Goal: Information Seeking & Learning: Check status

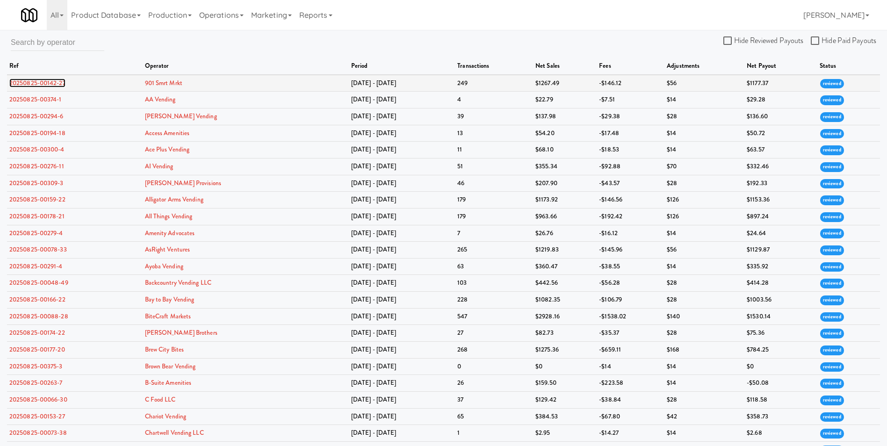
click at [46, 83] on link "20250825-00142-27" at bounding box center [37, 83] width 56 height 9
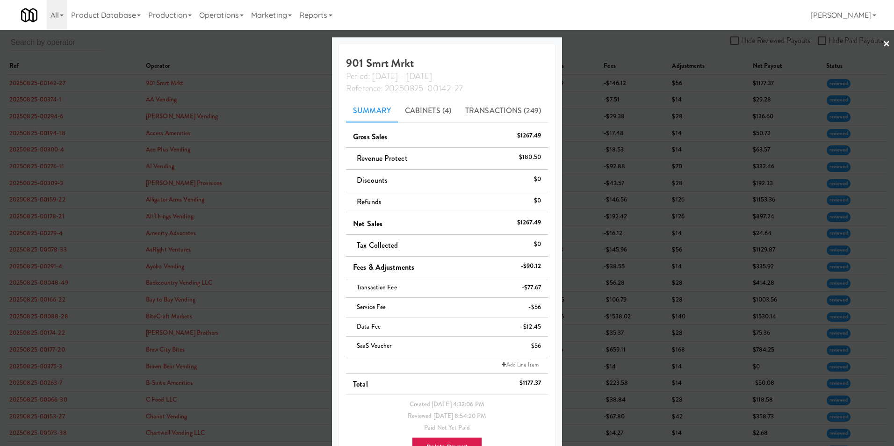
click at [885, 43] on div at bounding box center [447, 223] width 894 height 446
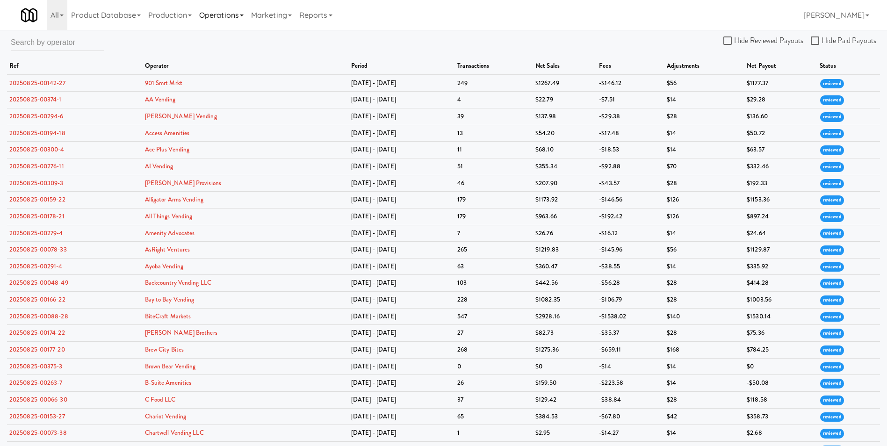
click at [230, 16] on link "Operations" at bounding box center [221, 15] width 52 height 30
click at [135, 44] on div "Hide Reviewed Payouts Hide Paid Payouts ref operator period transactions net sa…" at bounding box center [443, 388] width 887 height 708
click at [160, 80] on link "901 Smrt Mrkt" at bounding box center [163, 83] width 37 height 9
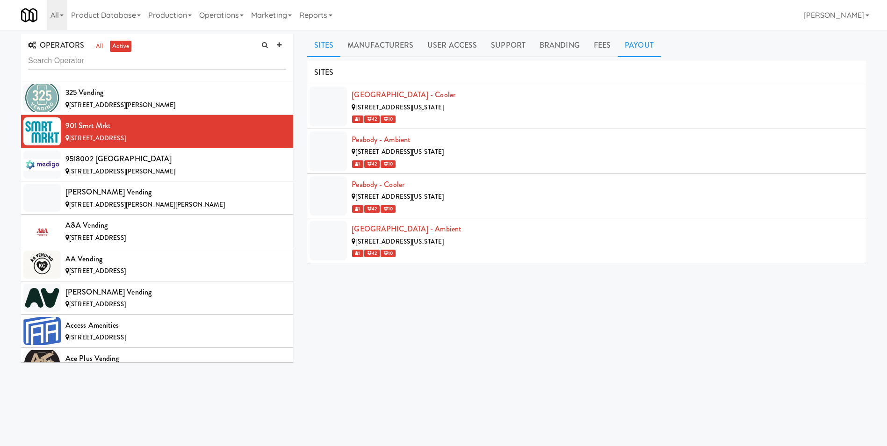
click at [641, 47] on link "Payout" at bounding box center [639, 45] width 43 height 23
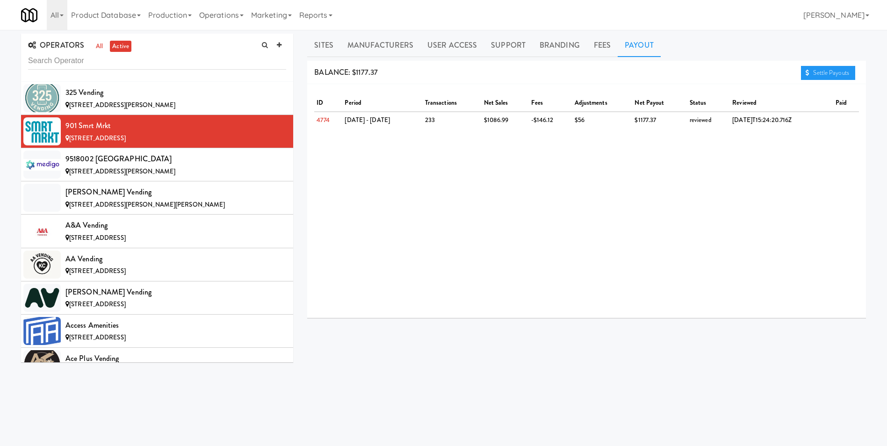
drag, startPoint x: 0, startPoint y: 43, endPoint x: 0, endPoint y: 121, distance: 77.1
click at [0, 121] on html "Okay Okay Select date: previous 2025-Aug next Su Mo Tu We Th Fr Sa 27 28 29 30 …" at bounding box center [443, 223] width 887 height 446
click at [91, 160] on div "9518002 [GEOGRAPHIC_DATA]" at bounding box center [175, 159] width 221 height 14
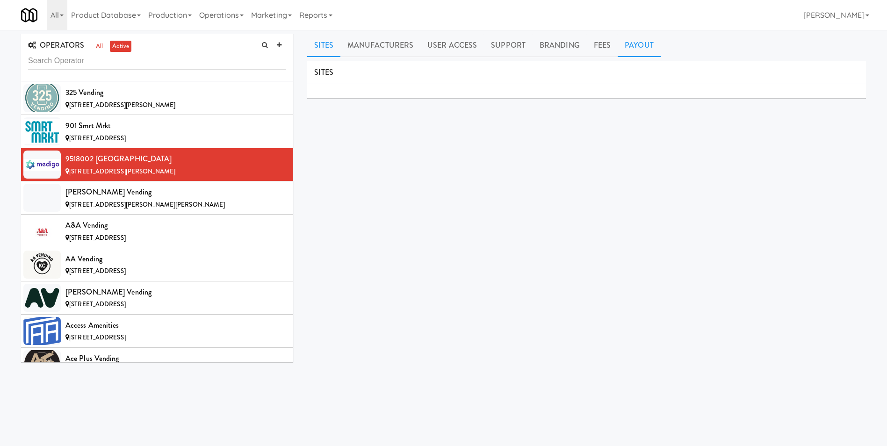
click at [633, 46] on link "Payout" at bounding box center [639, 45] width 43 height 23
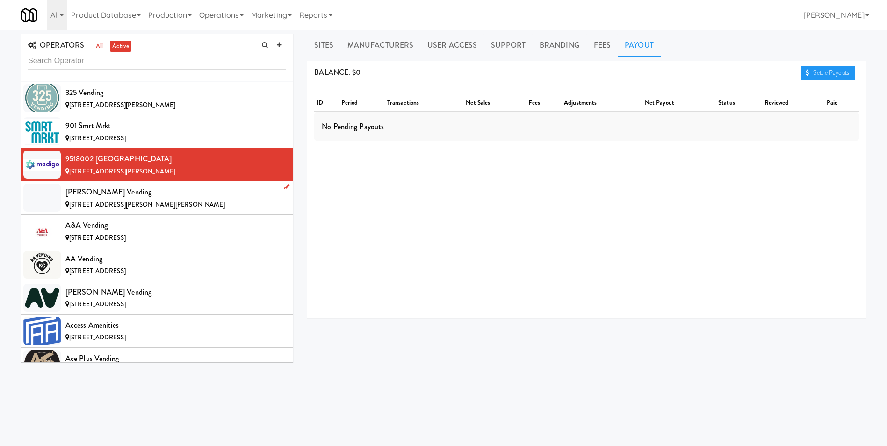
click at [90, 191] on div "[PERSON_NAME] Vending" at bounding box center [175, 192] width 221 height 14
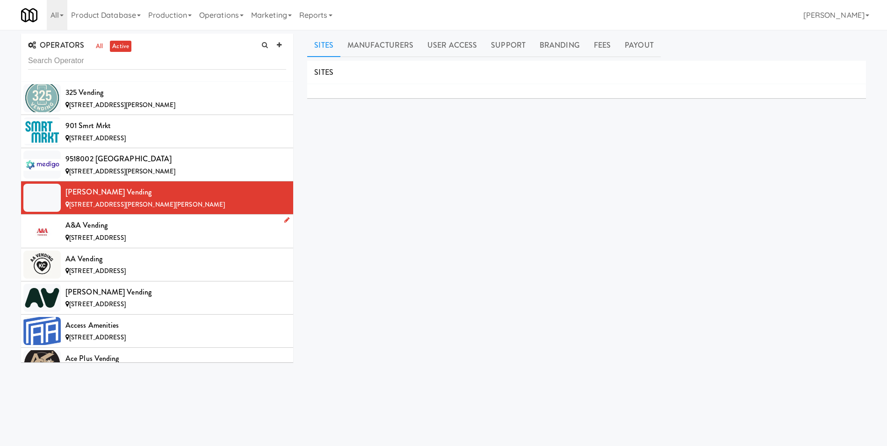
click at [98, 221] on div "A&A Vending" at bounding box center [175, 225] width 221 height 14
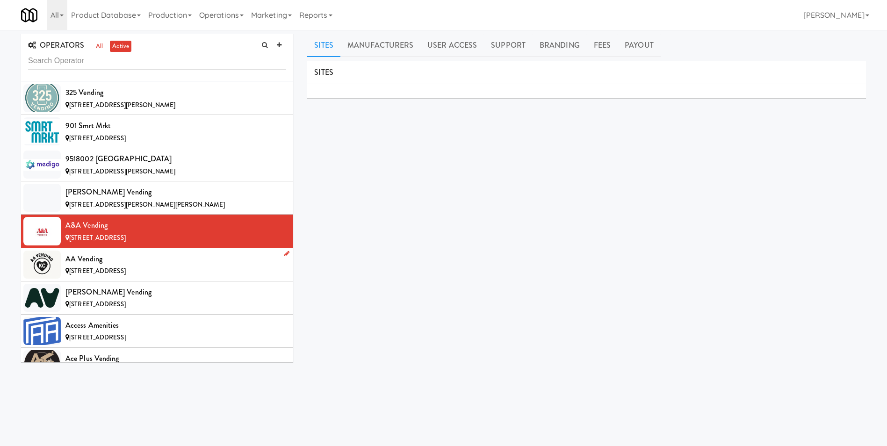
click at [123, 265] on div "AA Vending" at bounding box center [175, 259] width 221 height 14
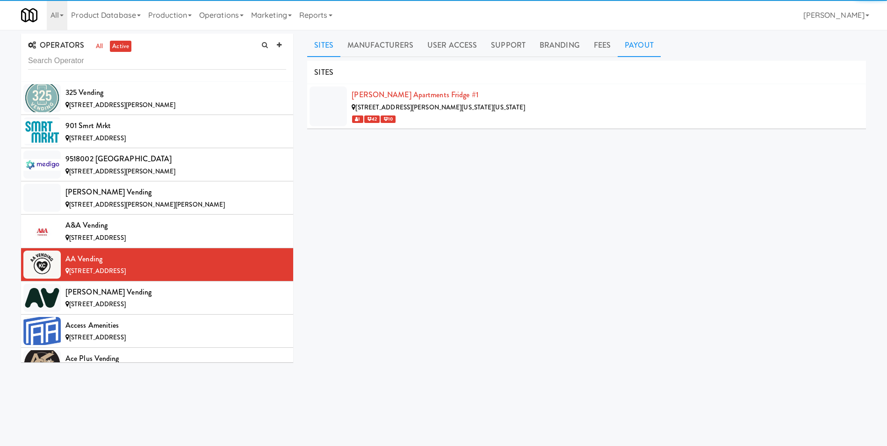
click at [632, 48] on link "Payout" at bounding box center [639, 45] width 43 height 23
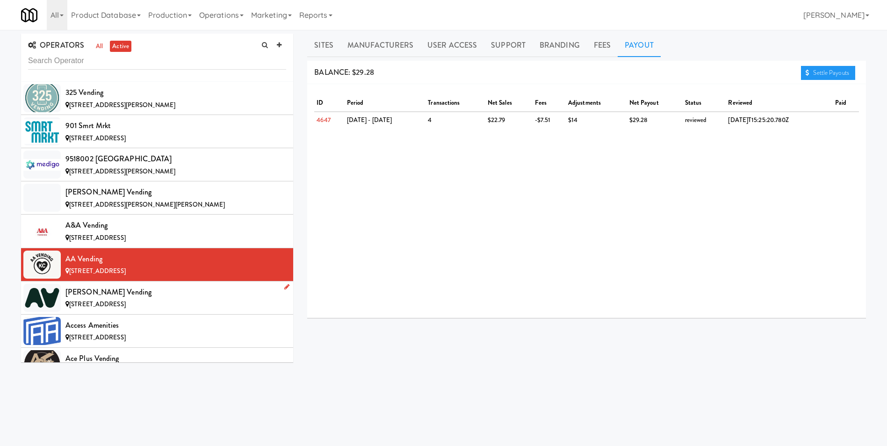
click at [115, 295] on div "[PERSON_NAME] Vending" at bounding box center [175, 292] width 221 height 14
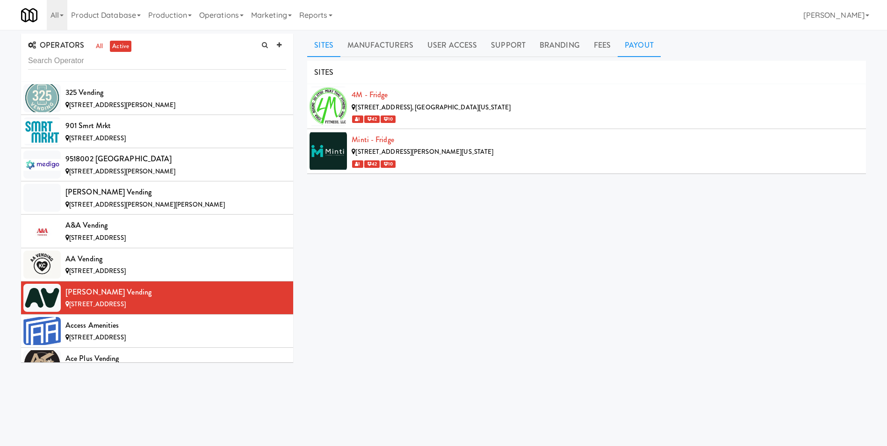
click at [628, 50] on link "Payout" at bounding box center [639, 45] width 43 height 23
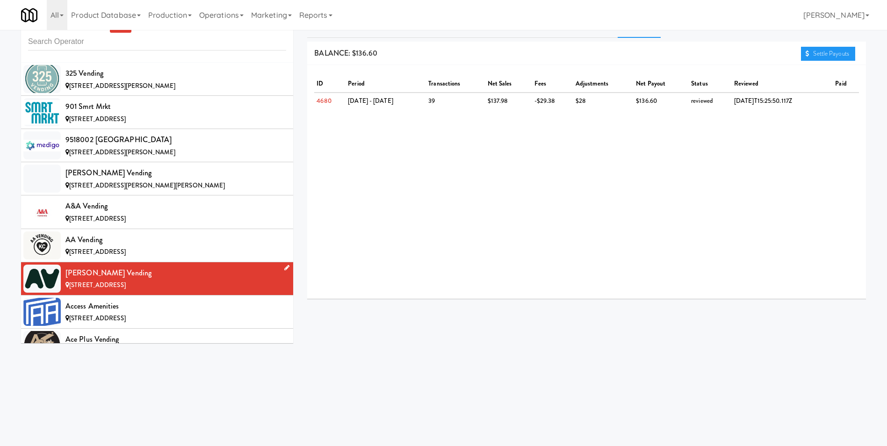
scroll to position [30, 0]
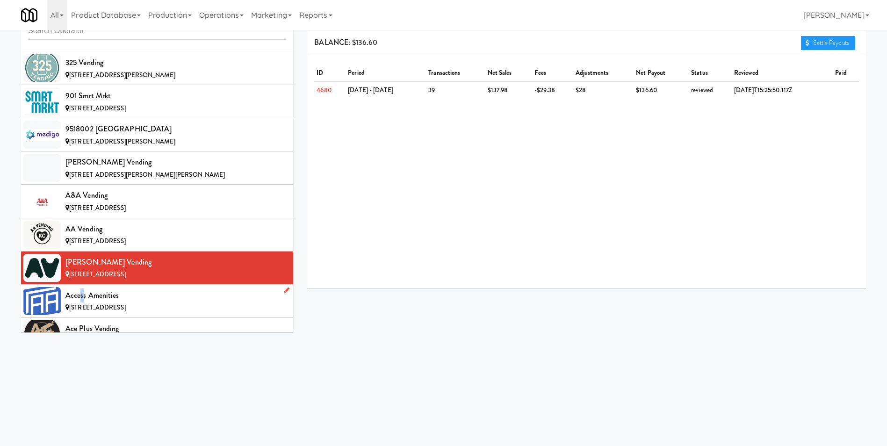
click at [82, 301] on div "Access Amenities" at bounding box center [175, 295] width 221 height 14
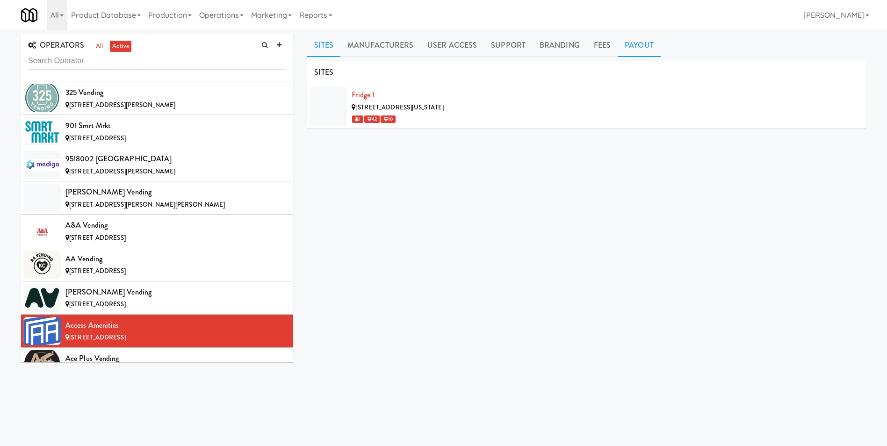
click at [650, 49] on link "Payout" at bounding box center [639, 45] width 43 height 23
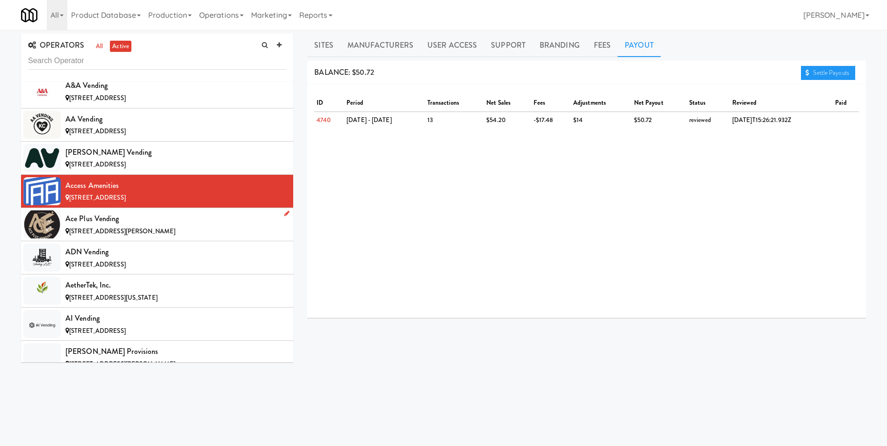
scroll to position [140, 0]
click at [101, 220] on div "Ace Plus Vending" at bounding box center [175, 218] width 221 height 14
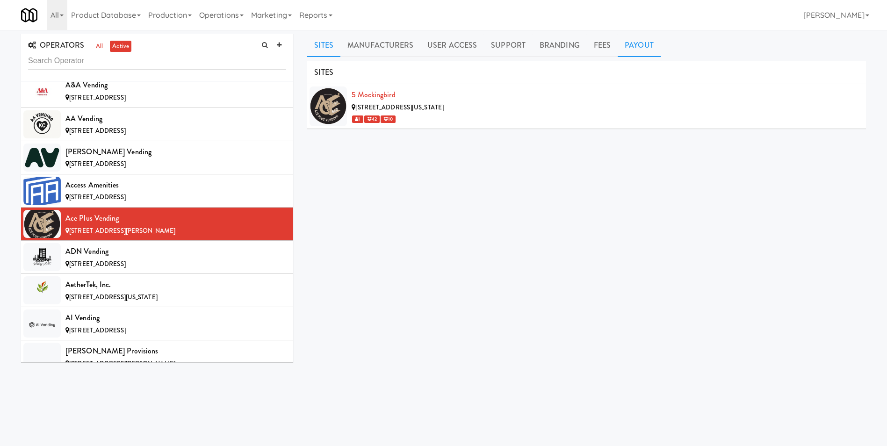
click at [642, 44] on link "Payout" at bounding box center [639, 45] width 43 height 23
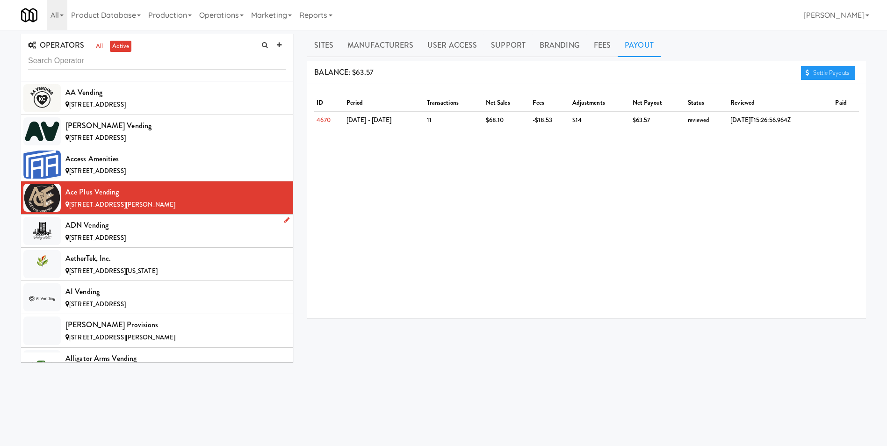
scroll to position [187, 0]
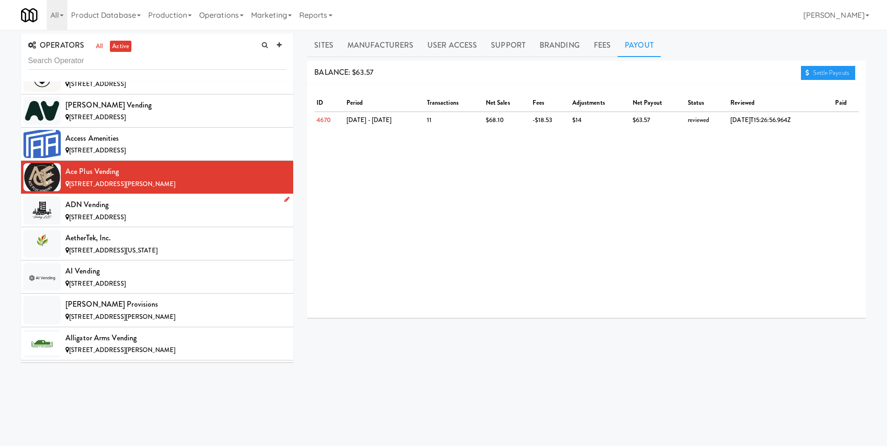
click at [125, 213] on span "[STREET_ADDRESS]" at bounding box center [97, 217] width 57 height 9
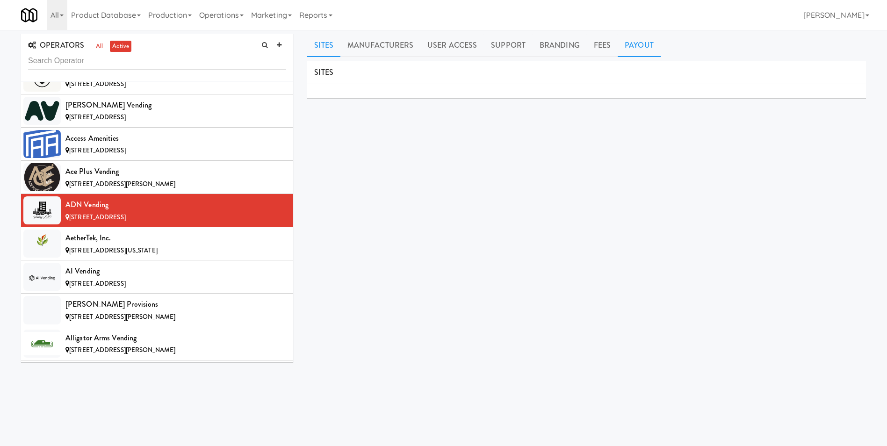
click at [649, 40] on link "Payout" at bounding box center [639, 45] width 43 height 23
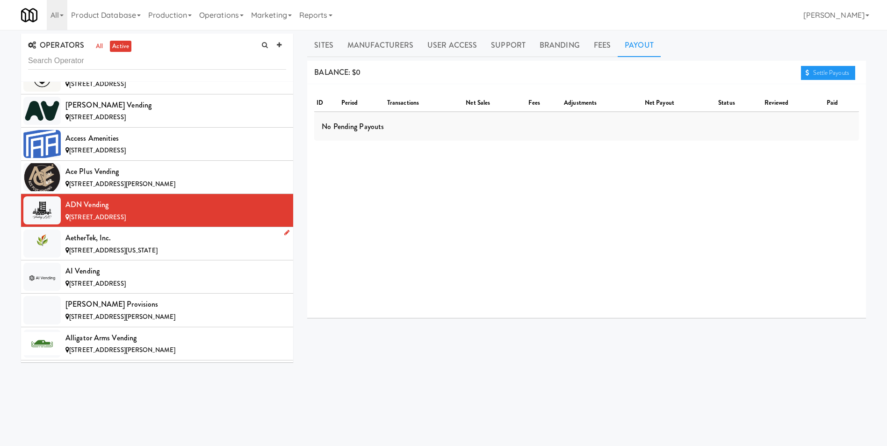
click at [118, 250] on span "[STREET_ADDRESS][US_STATE]" at bounding box center [113, 250] width 88 height 9
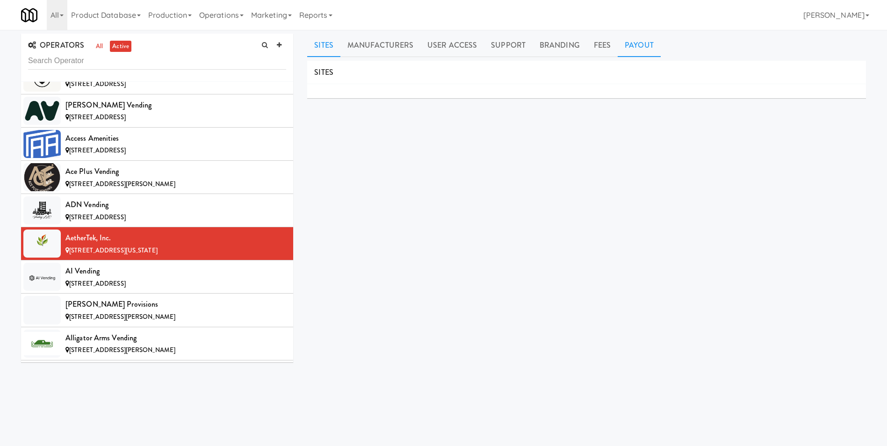
click at [628, 50] on link "Payout" at bounding box center [639, 45] width 43 height 23
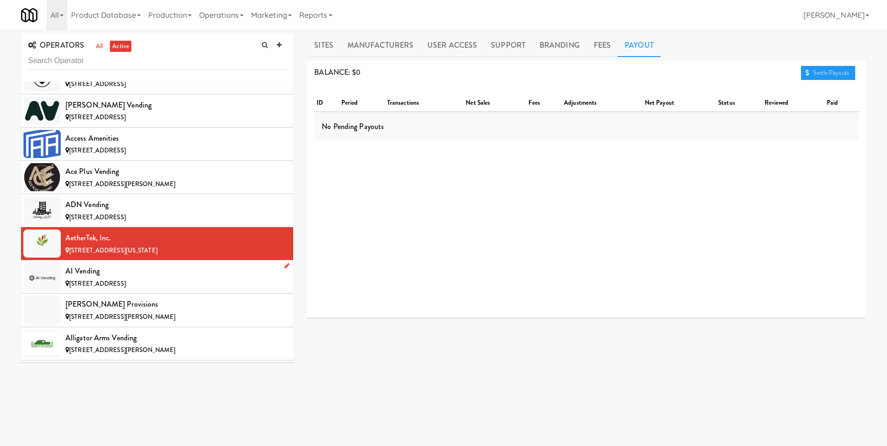
click at [107, 280] on span "[STREET_ADDRESS]" at bounding box center [97, 283] width 57 height 9
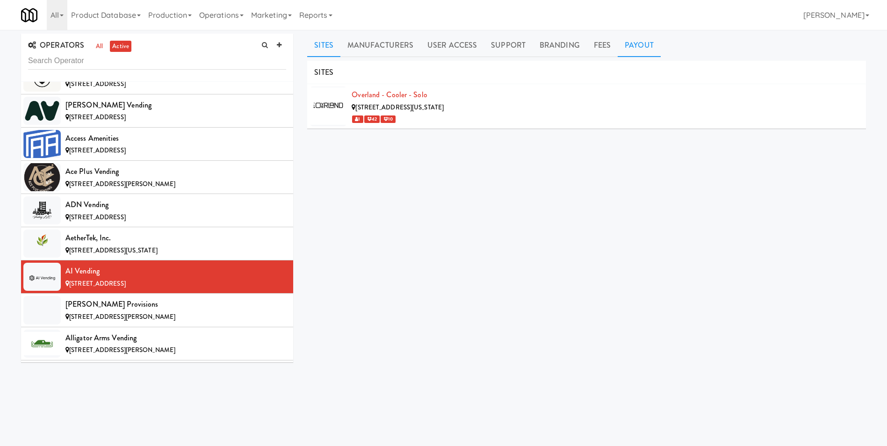
click at [649, 40] on link "Payout" at bounding box center [639, 45] width 43 height 23
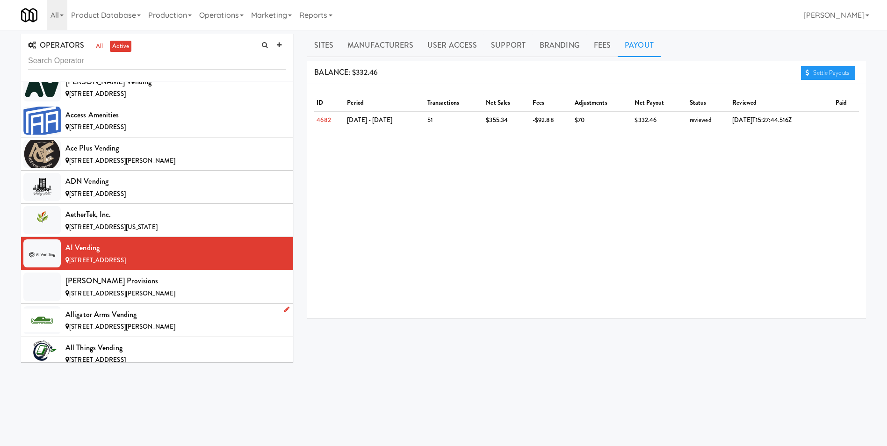
scroll to position [234, 0]
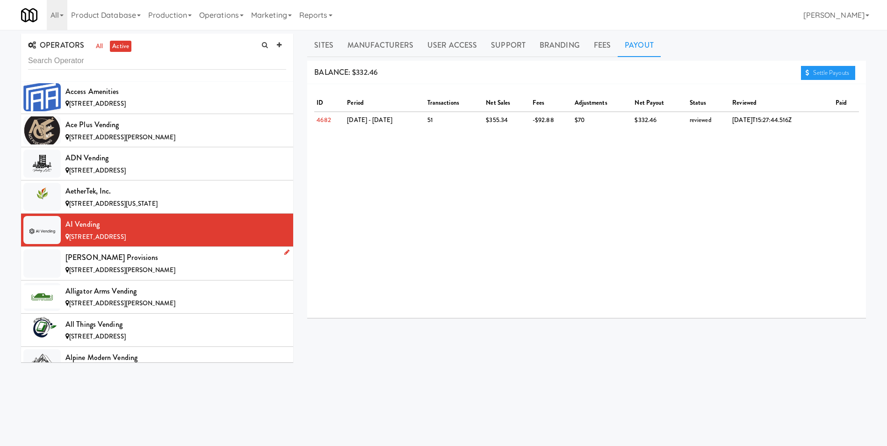
click at [106, 252] on div "[PERSON_NAME] Provisions" at bounding box center [175, 258] width 221 height 14
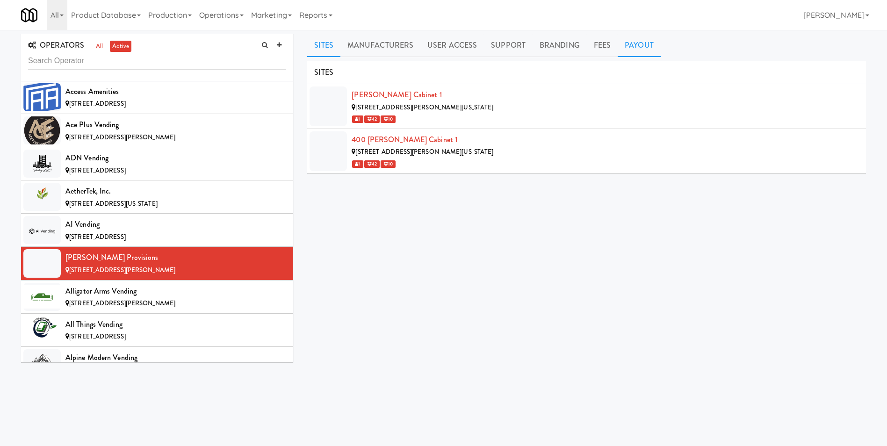
click at [624, 50] on link "Payout" at bounding box center [639, 45] width 43 height 23
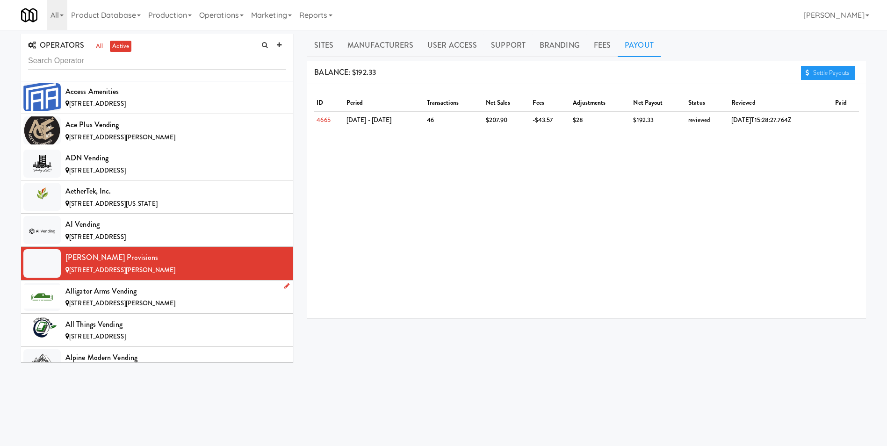
click at [126, 307] on span "[STREET_ADDRESS][PERSON_NAME]" at bounding box center [122, 303] width 106 height 9
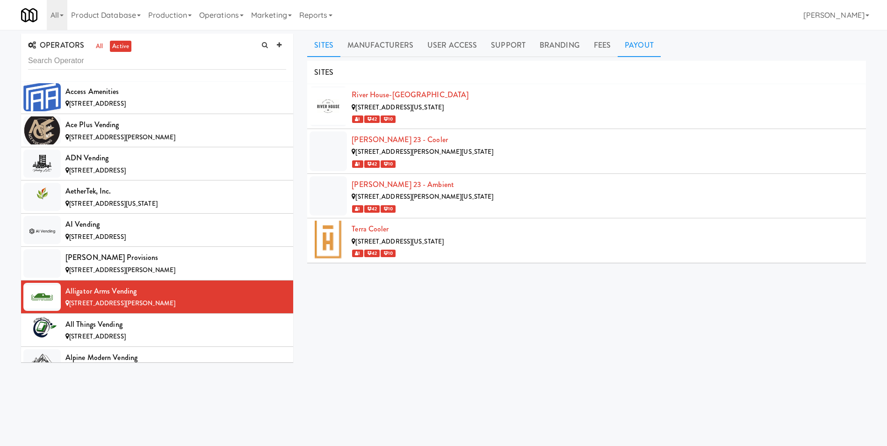
click at [621, 43] on link "Payout" at bounding box center [639, 45] width 43 height 23
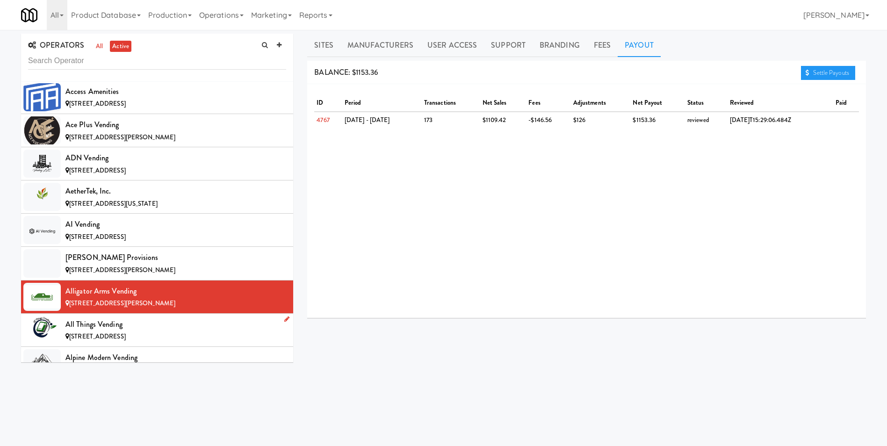
scroll to position [280, 0]
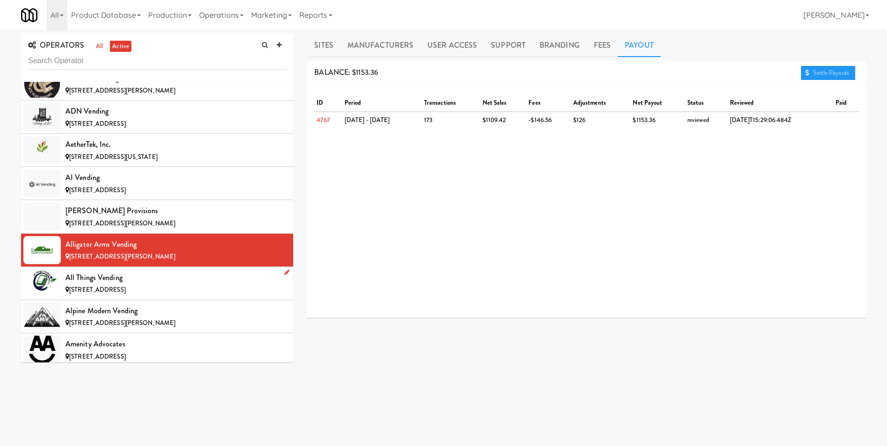
click at [108, 285] on div "[STREET_ADDRESS]" at bounding box center [175, 290] width 221 height 12
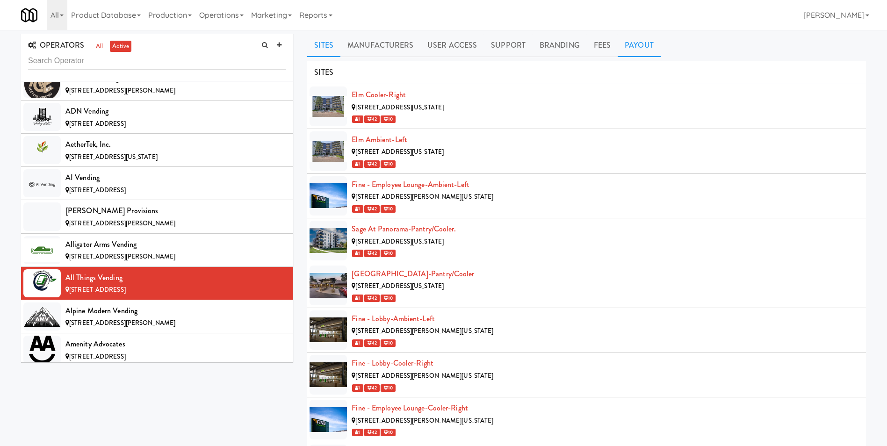
click at [630, 40] on link "Payout" at bounding box center [639, 45] width 43 height 23
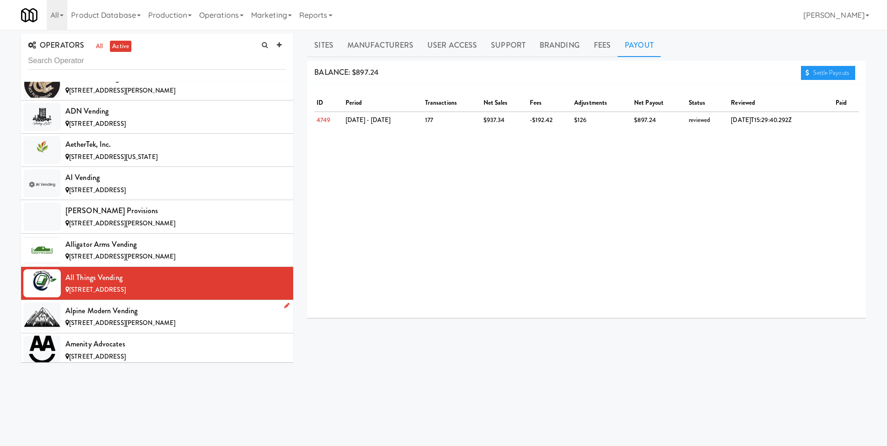
click at [131, 332] on li "Alpine Modern Vending [STREET_ADDRESS][PERSON_NAME]" at bounding box center [157, 316] width 272 height 33
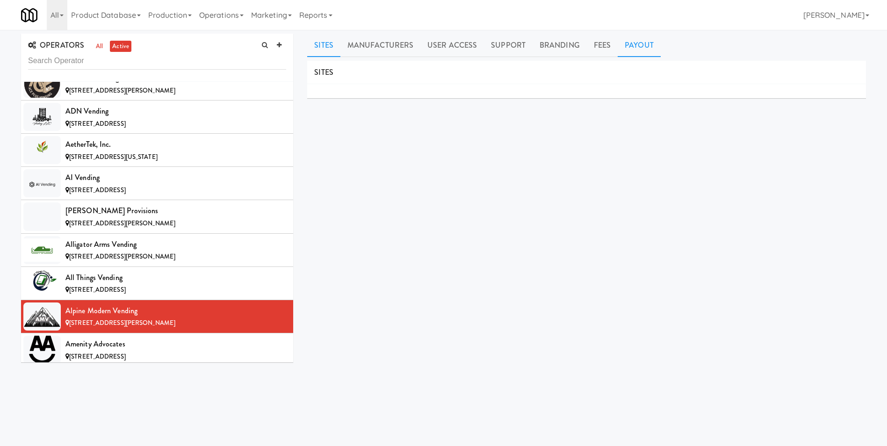
click at [638, 45] on link "Payout" at bounding box center [639, 45] width 43 height 23
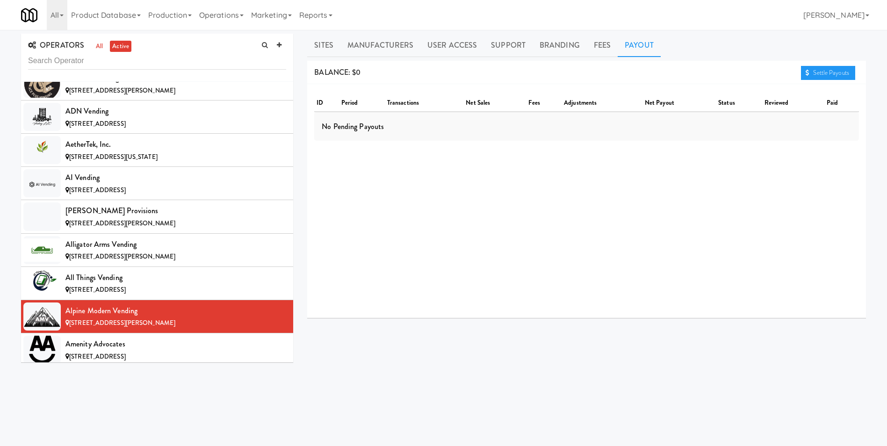
scroll to position [30, 0]
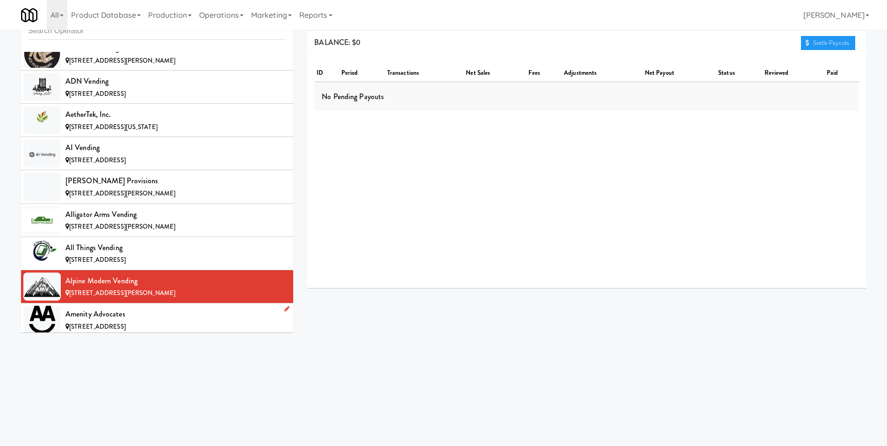
click at [108, 320] on div "Amenity Advocates" at bounding box center [175, 314] width 221 height 14
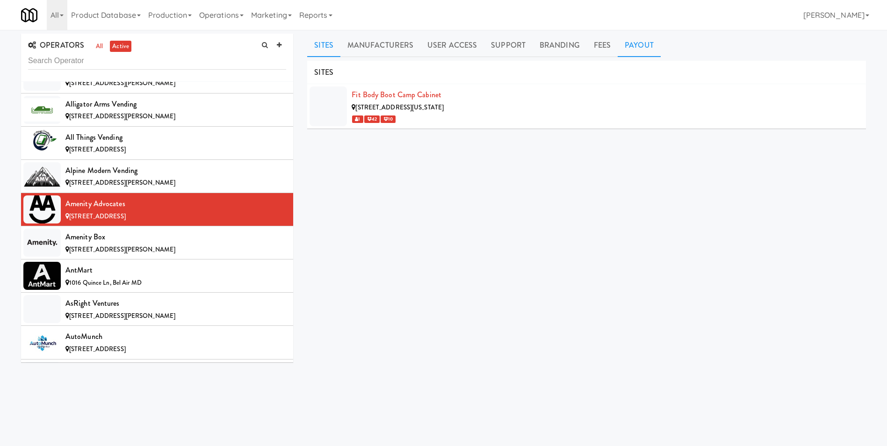
click at [645, 41] on link "Payout" at bounding box center [639, 45] width 43 height 23
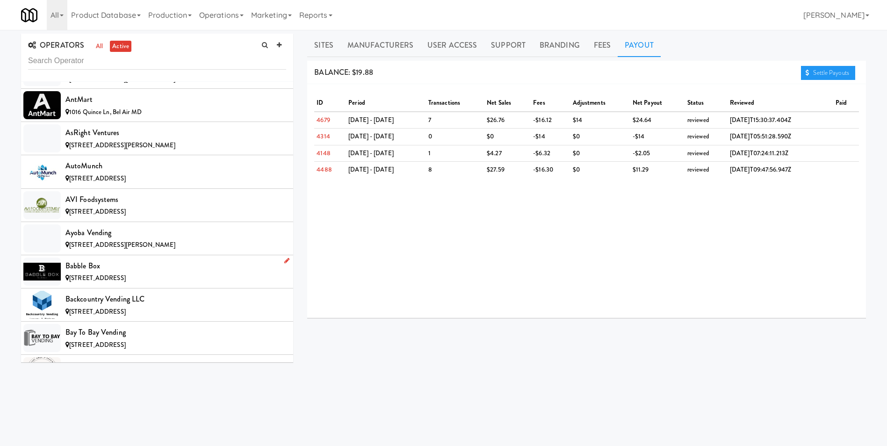
scroll to position [608, 0]
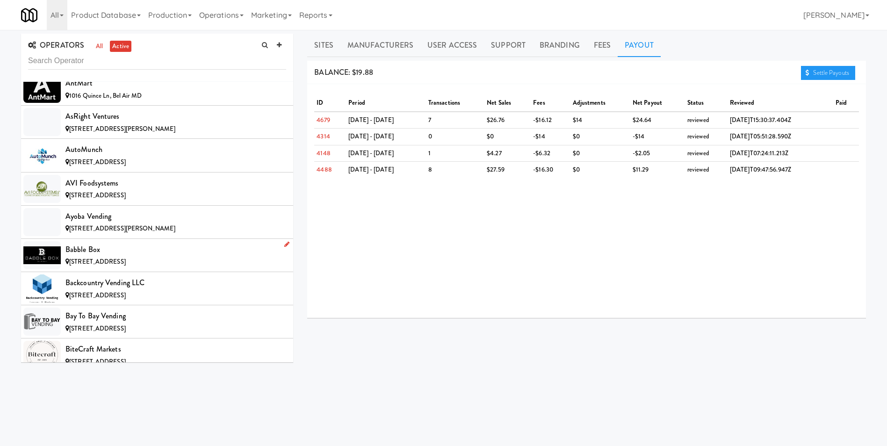
click at [113, 254] on div "Babble Box" at bounding box center [175, 250] width 221 height 14
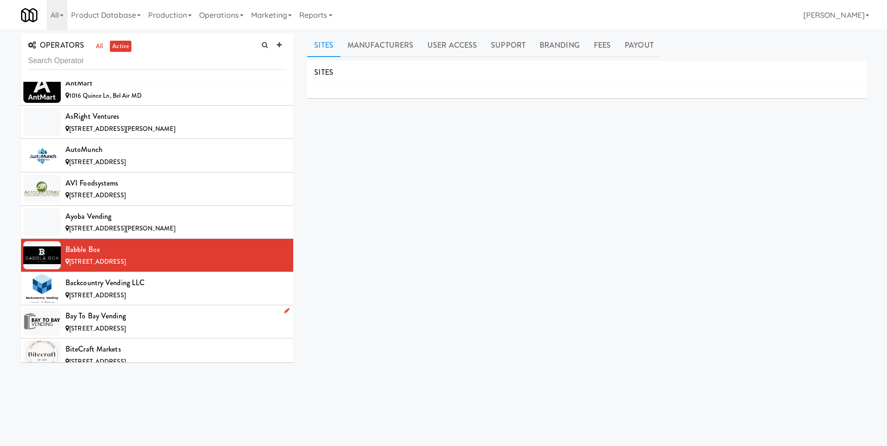
click at [92, 326] on span "[STREET_ADDRESS]" at bounding box center [97, 328] width 57 height 9
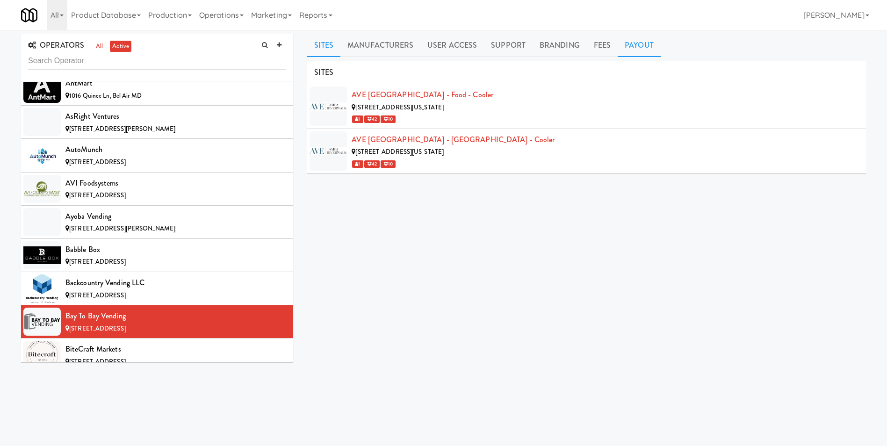
click at [642, 47] on link "Payout" at bounding box center [639, 45] width 43 height 23
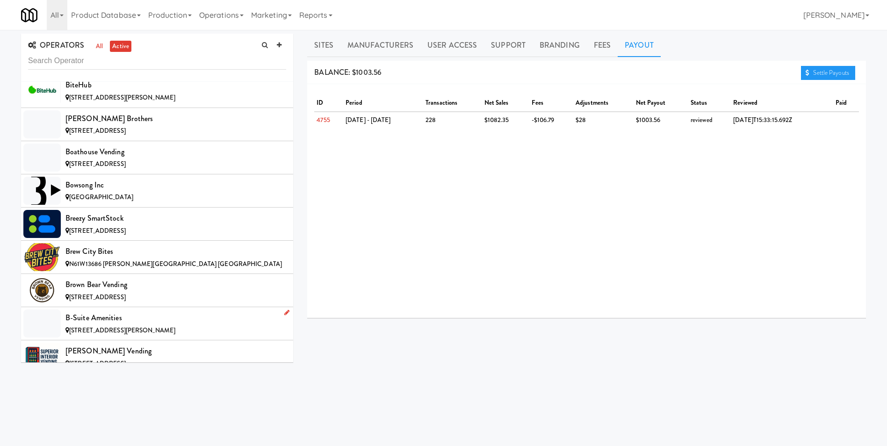
scroll to position [982, 0]
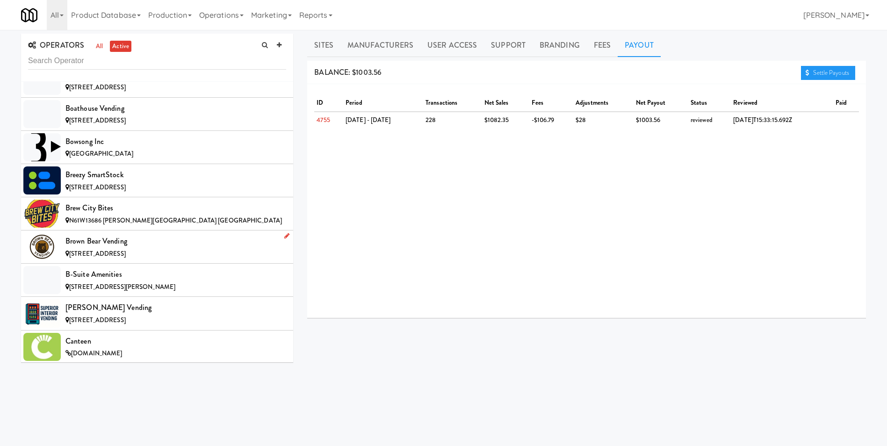
click at [118, 249] on div "[STREET_ADDRESS]" at bounding box center [175, 254] width 221 height 12
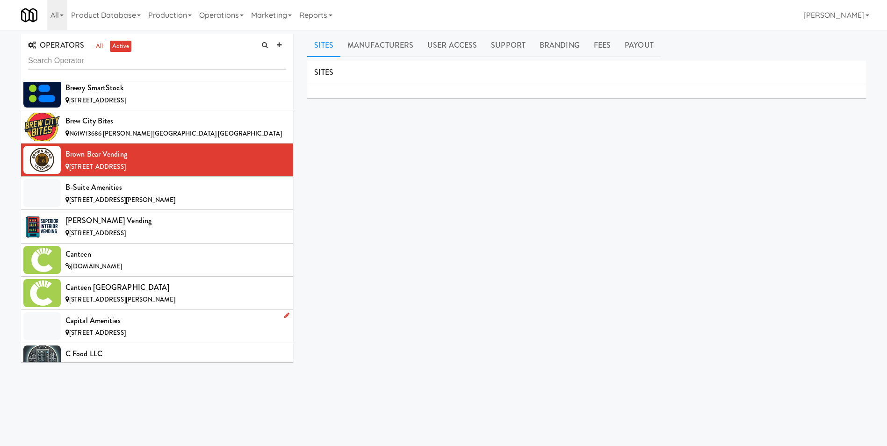
scroll to position [1075, 0]
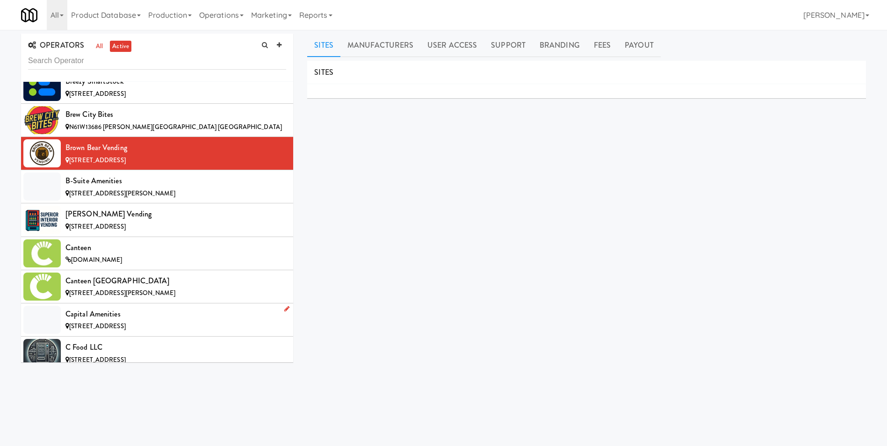
click at [90, 315] on div "Capital Amenities" at bounding box center [175, 314] width 221 height 14
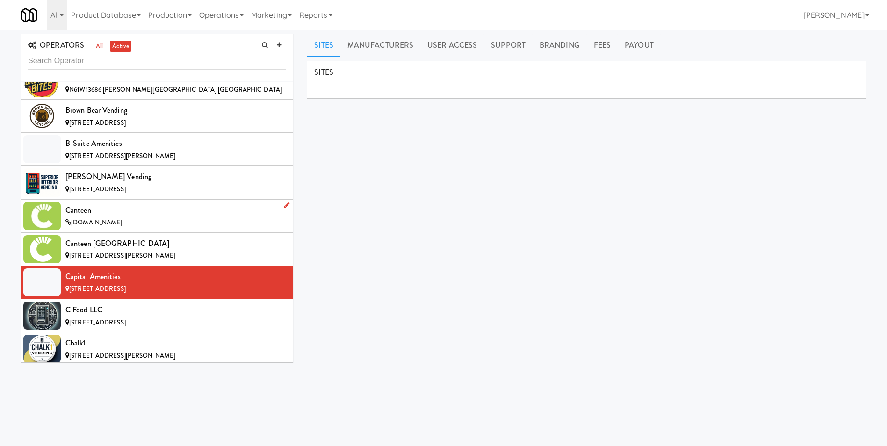
scroll to position [1169, 0]
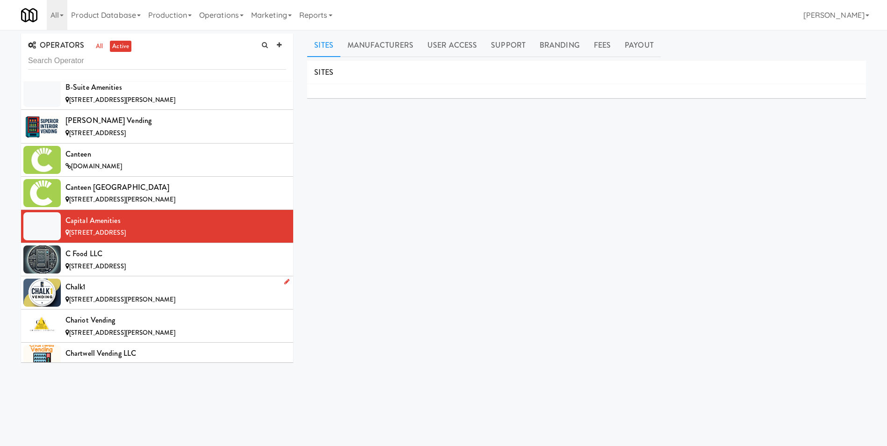
click at [103, 307] on li "Chalk1 [STREET_ADDRESS][PERSON_NAME]" at bounding box center [157, 292] width 272 height 33
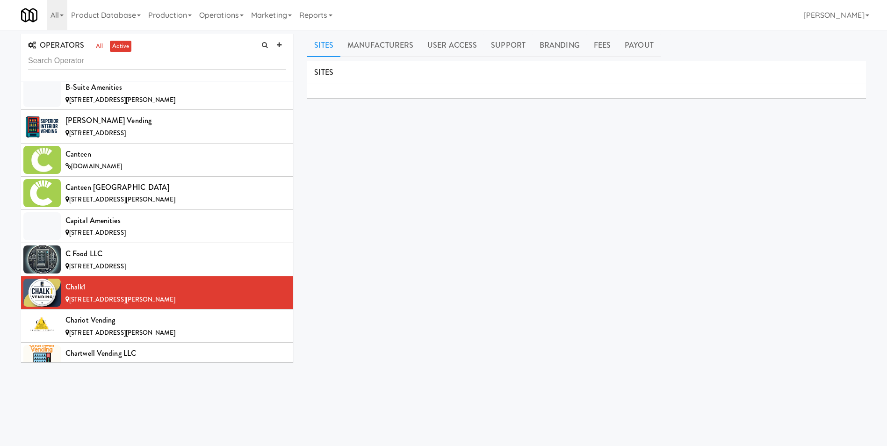
scroll to position [1309, 0]
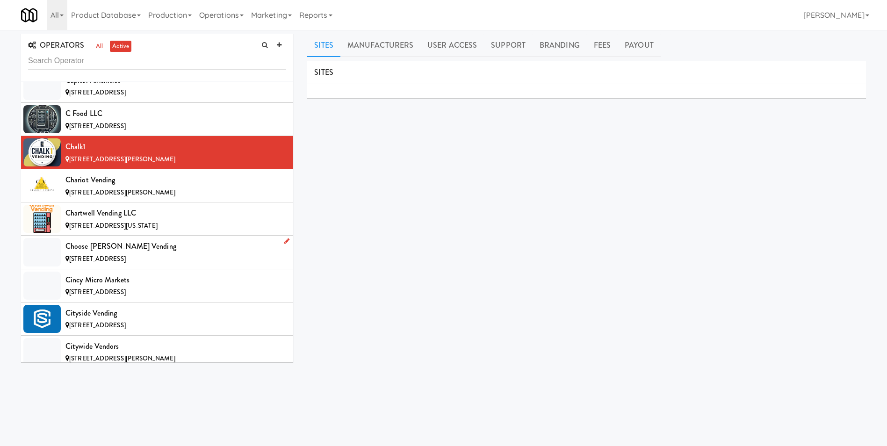
click at [99, 251] on div "Choose [PERSON_NAME] Vending" at bounding box center [175, 246] width 221 height 14
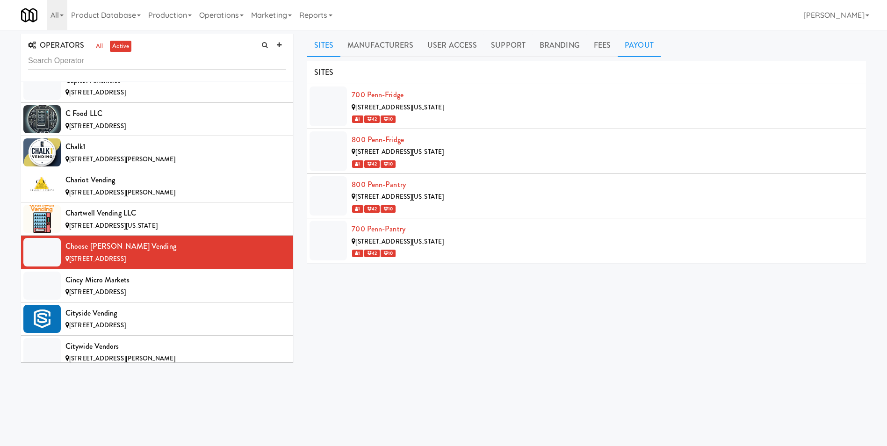
click at [647, 46] on link "Payout" at bounding box center [639, 45] width 43 height 23
